Goal: Navigation & Orientation: Find specific page/section

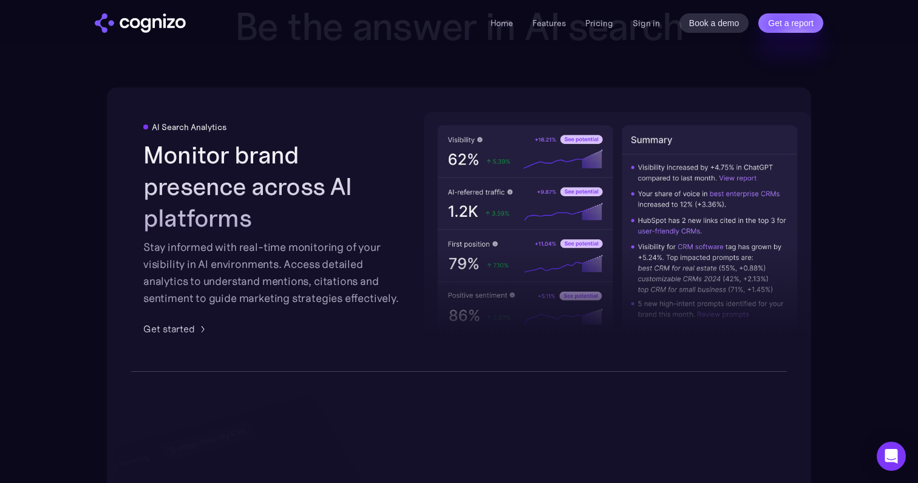
scroll to position [2168, 0]
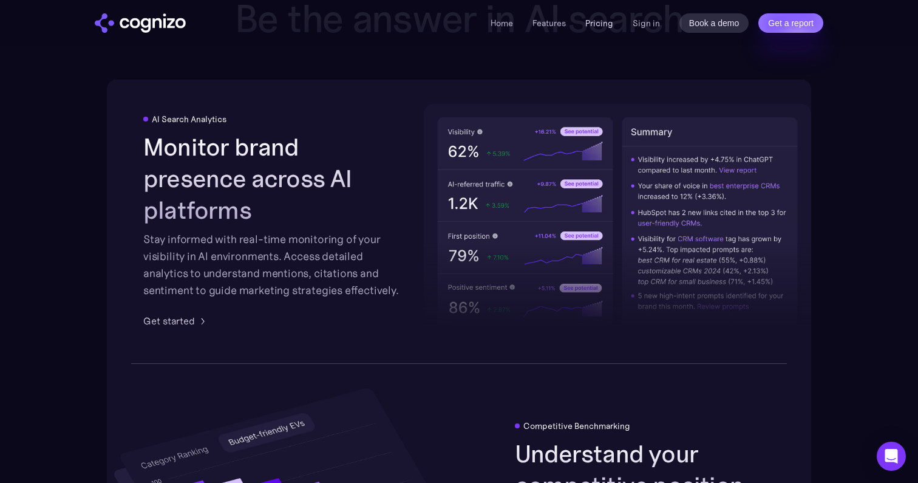
click at [596, 27] on link "Pricing" at bounding box center [599, 23] width 28 height 11
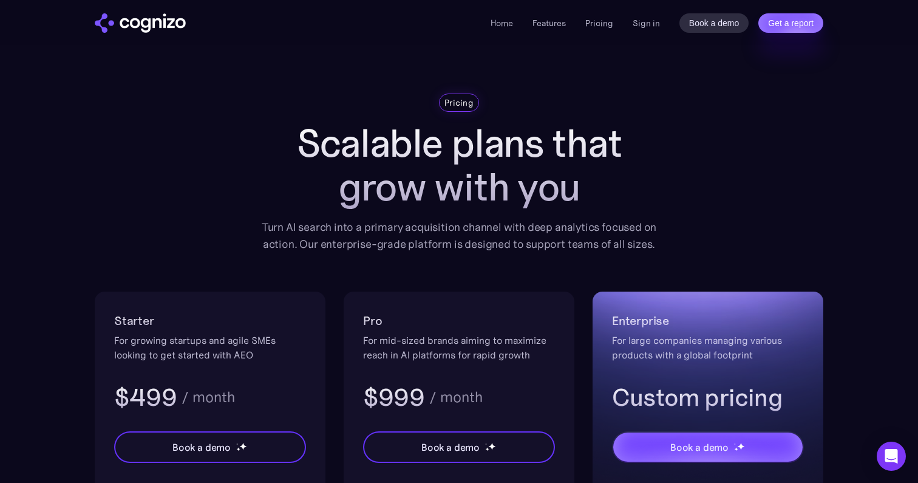
click at [138, 27] on img "home" at bounding box center [140, 22] width 91 height 19
